Goal: Navigation & Orientation: Find specific page/section

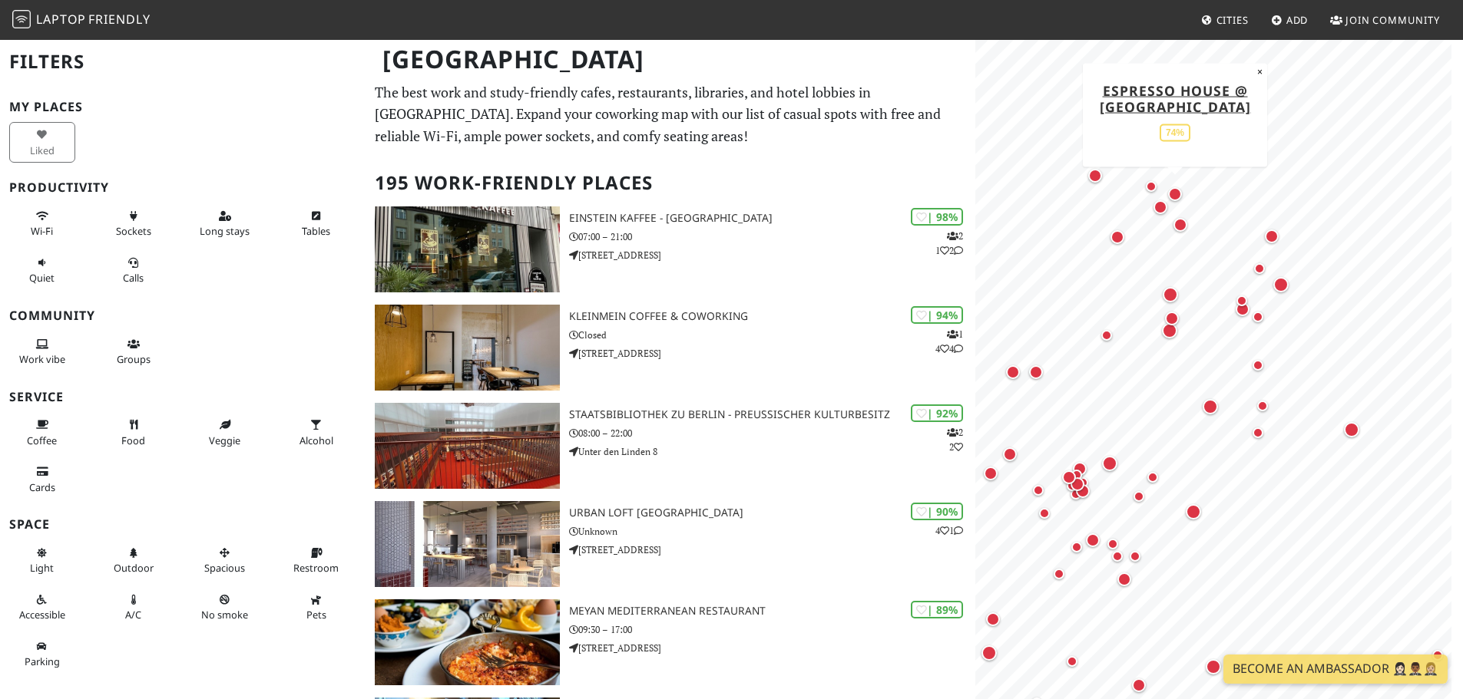
click at [1175, 189] on div "Map marker" at bounding box center [1175, 194] width 14 height 14
